Goal: Check status: Check status

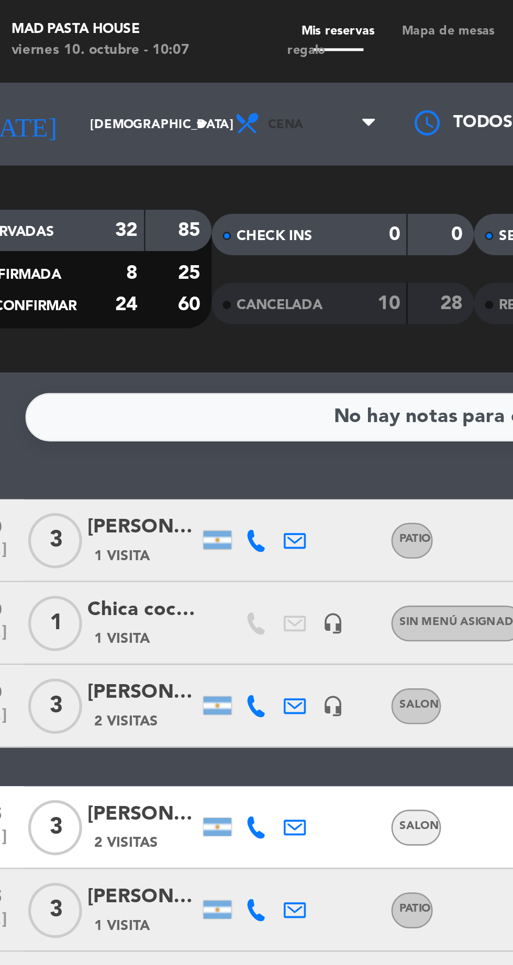
click at [134, 46] on span "Cena" at bounding box center [144, 47] width 63 height 23
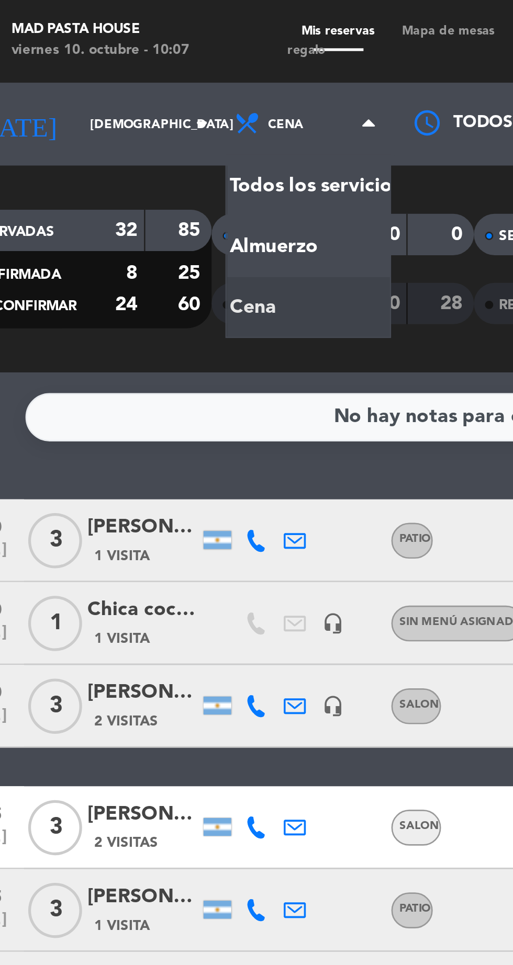
click at [113, 94] on div "menu Mad Pasta House viernes 10. octubre - 10:07 Mis reservas Mapa de mesas Dis…" at bounding box center [256, 70] width 513 height 141
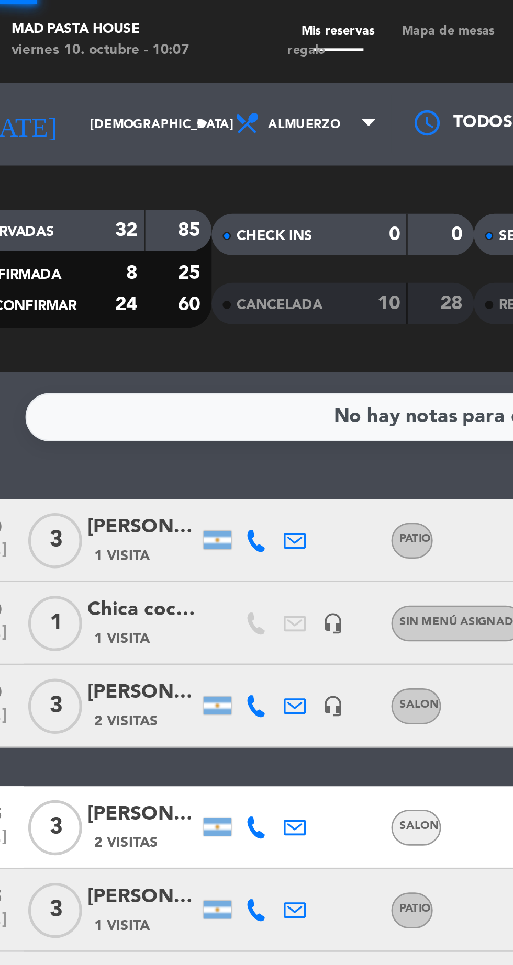
click at [58, 40] on input "[DEMOGRAPHIC_DATA] [DATE]" at bounding box center [89, 47] width 66 height 16
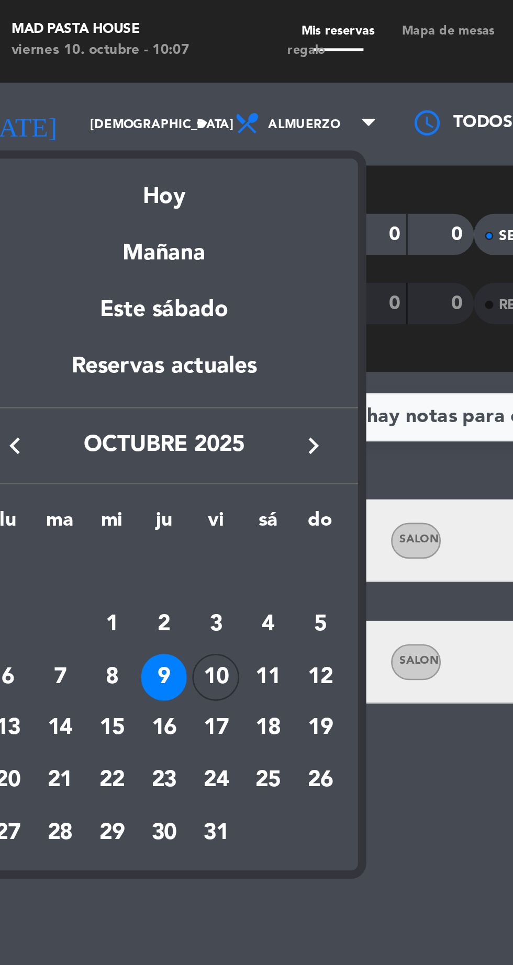
click at [106, 253] on div "10" at bounding box center [109, 257] width 18 height 18
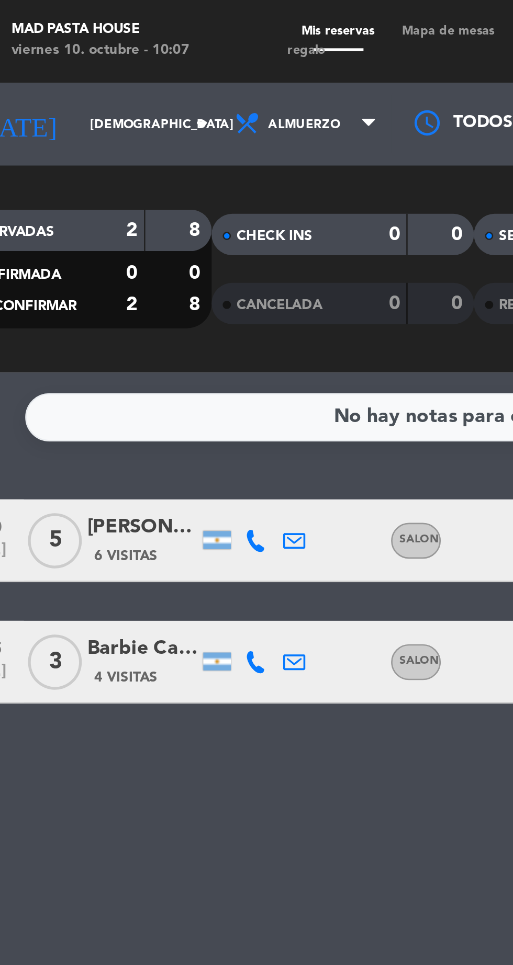
type input "vie. [DATE]"
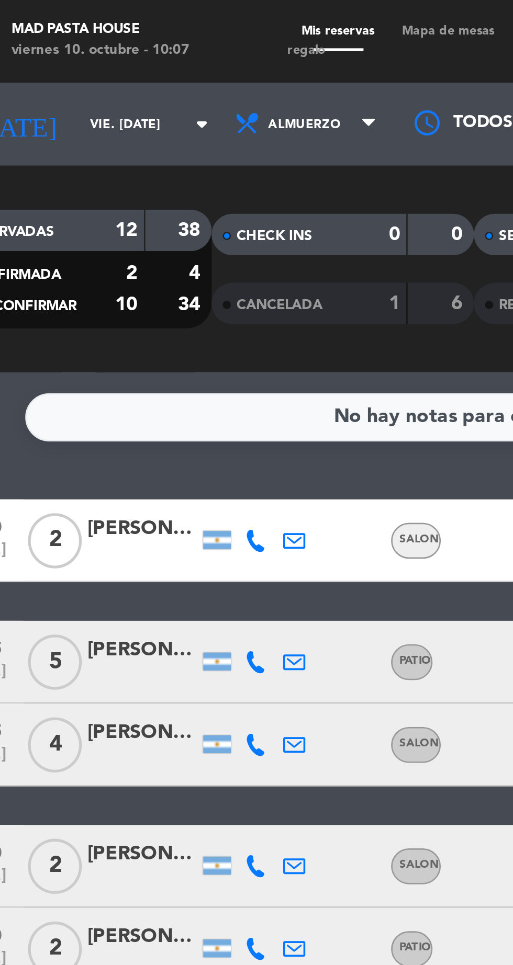
click at [123, 208] on icon at bounding box center [124, 205] width 8 height 8
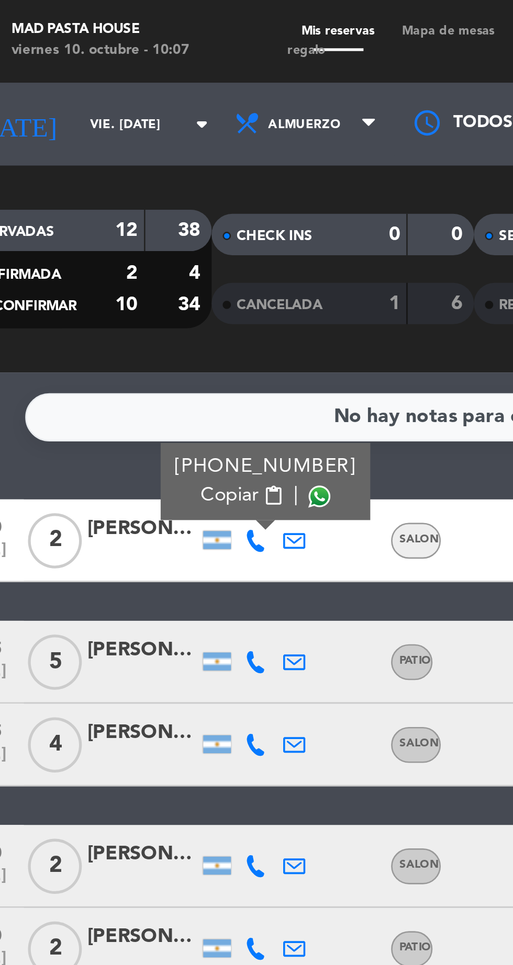
click at [147, 188] on span at bounding box center [148, 188] width 8 height 8
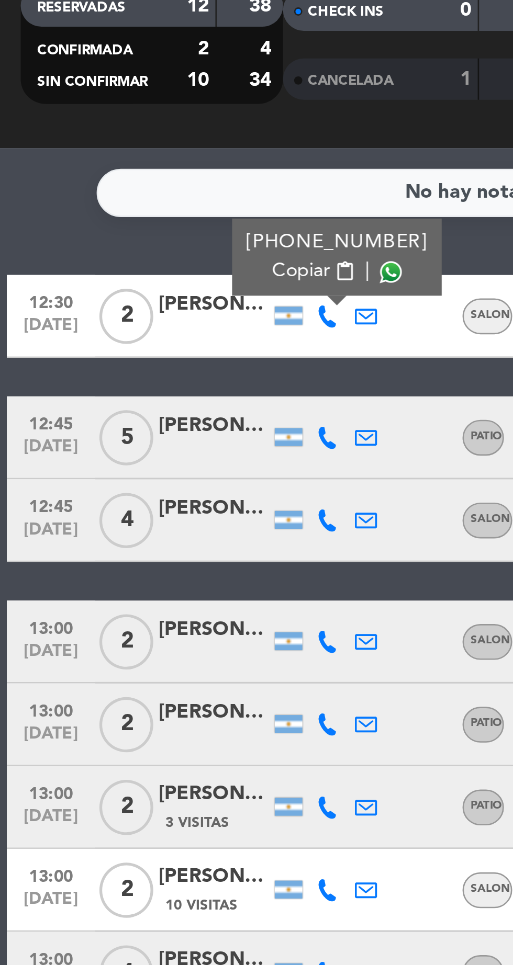
click at [121, 250] on icon at bounding box center [124, 251] width 8 height 8
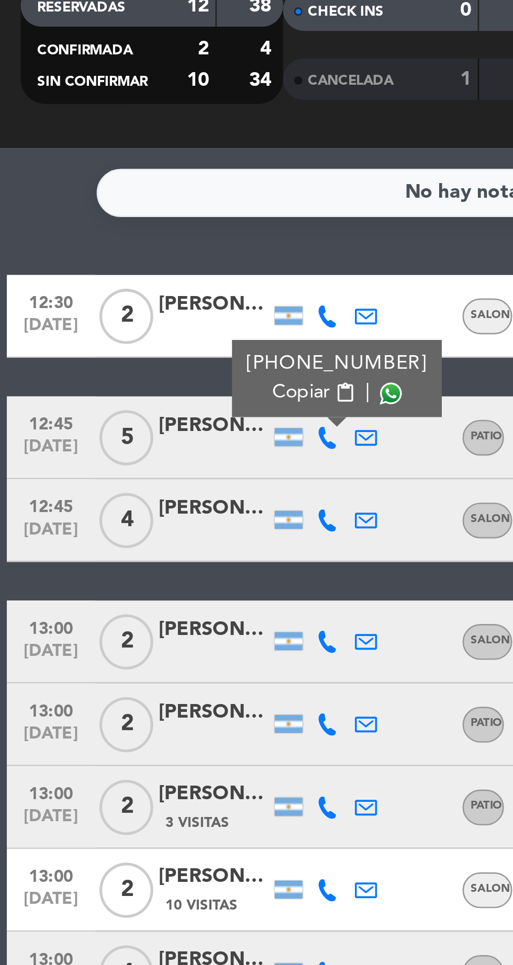
click at [144, 233] on span at bounding box center [148, 234] width 8 height 8
click at [127, 283] on icon at bounding box center [124, 282] width 8 height 8
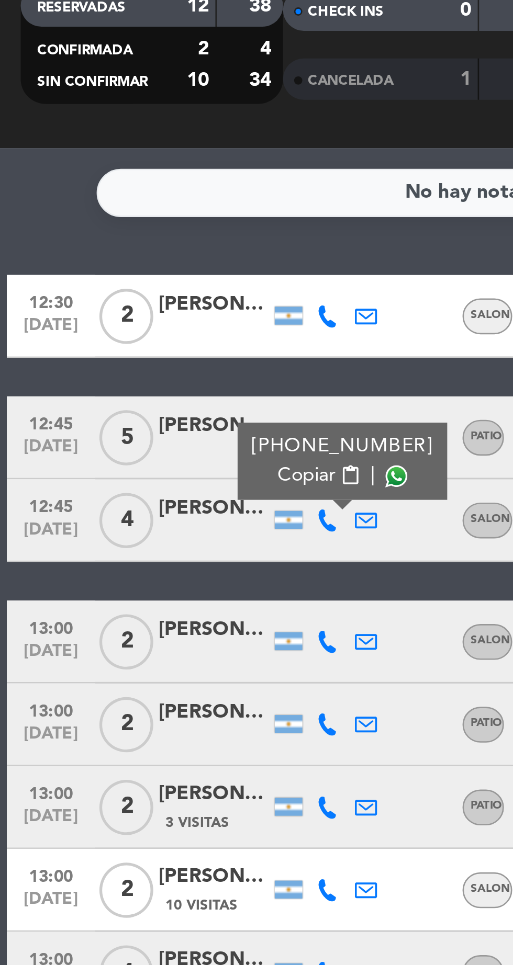
click at [146, 262] on span at bounding box center [150, 266] width 8 height 8
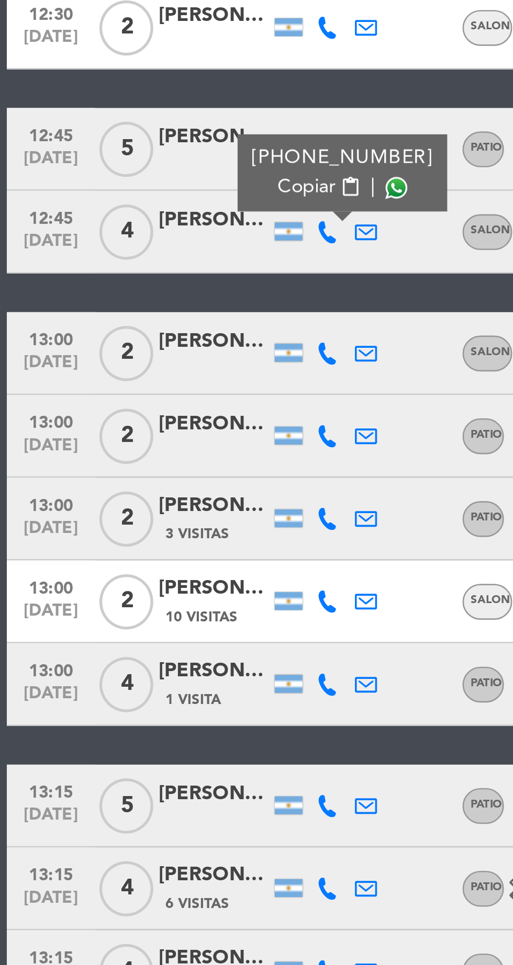
click at [125, 329] on icon at bounding box center [124, 328] width 8 height 8
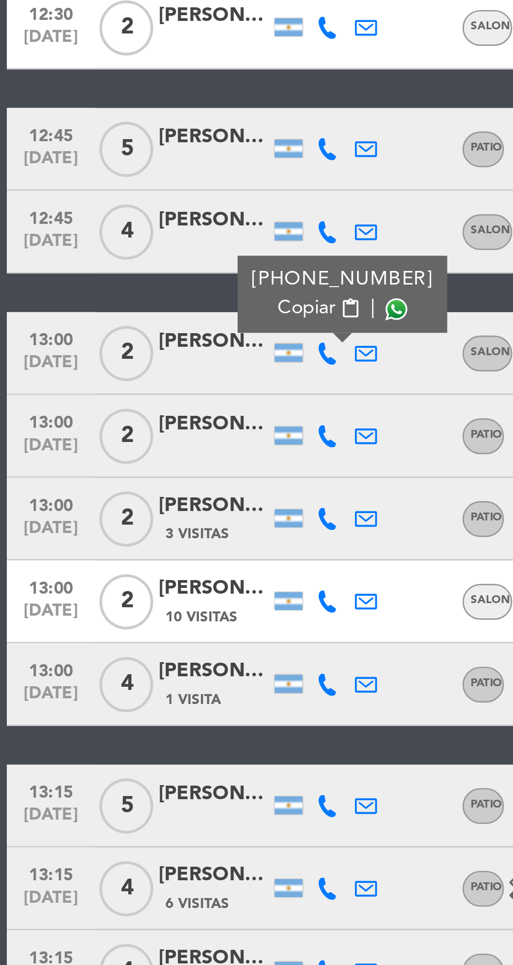
click at [146, 309] on span at bounding box center [150, 312] width 8 height 8
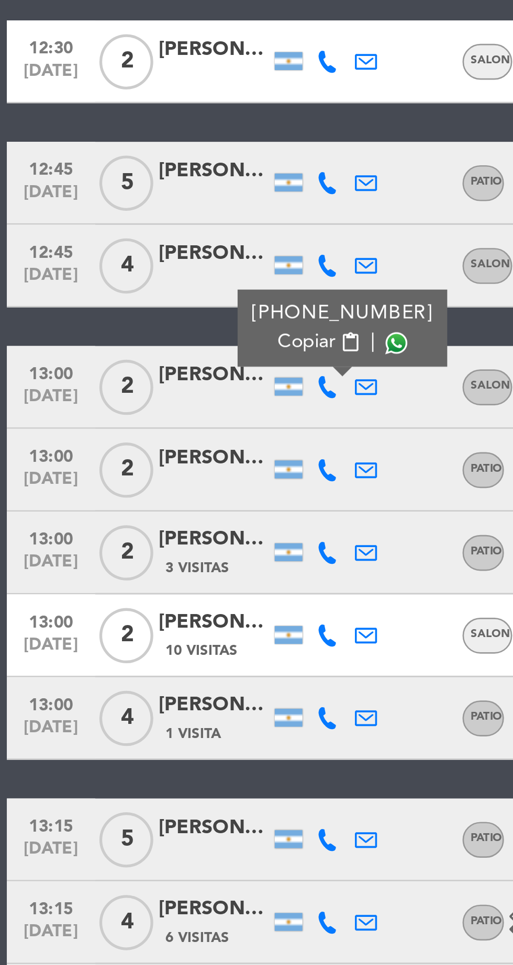
click at [123, 357] on icon at bounding box center [124, 360] width 8 height 8
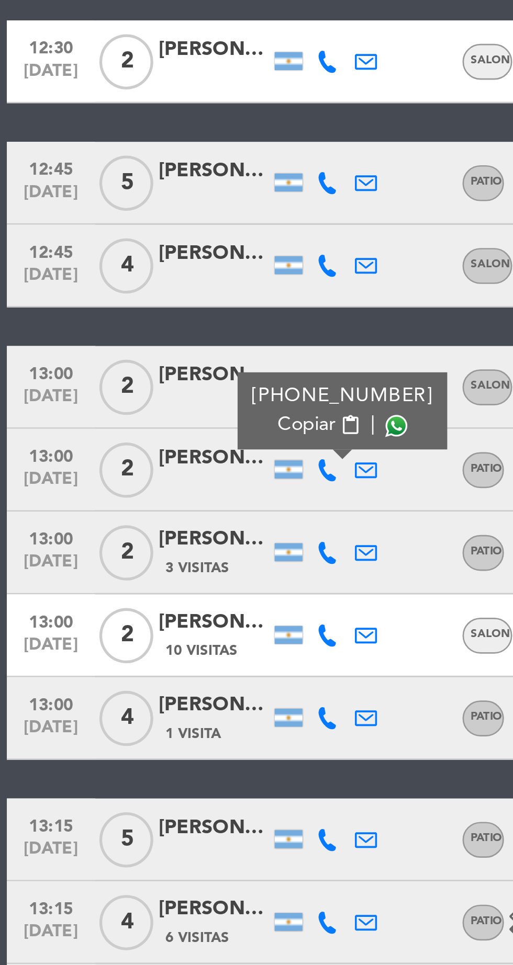
click at [147, 343] on span at bounding box center [150, 343] width 8 height 8
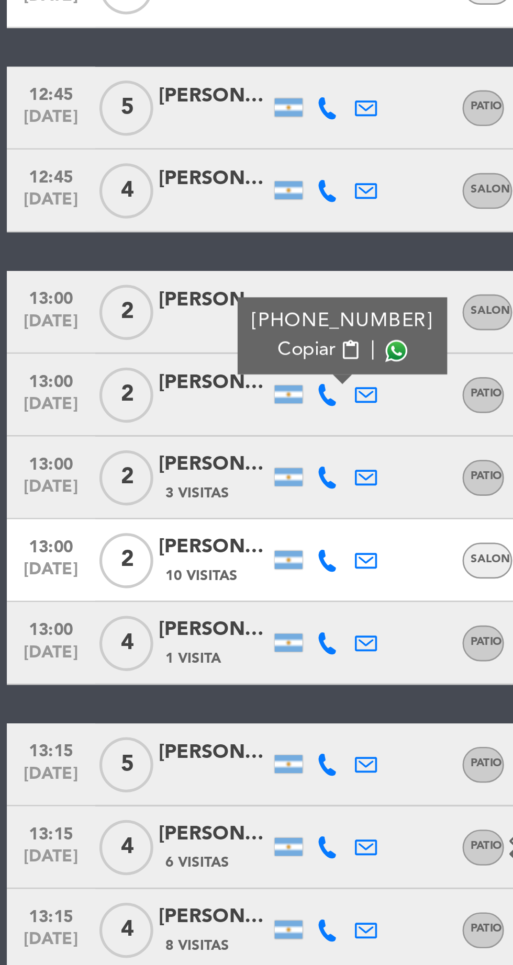
click at [121, 392] on icon at bounding box center [124, 391] width 8 height 8
